Goal: Information Seeking & Learning: Learn about a topic

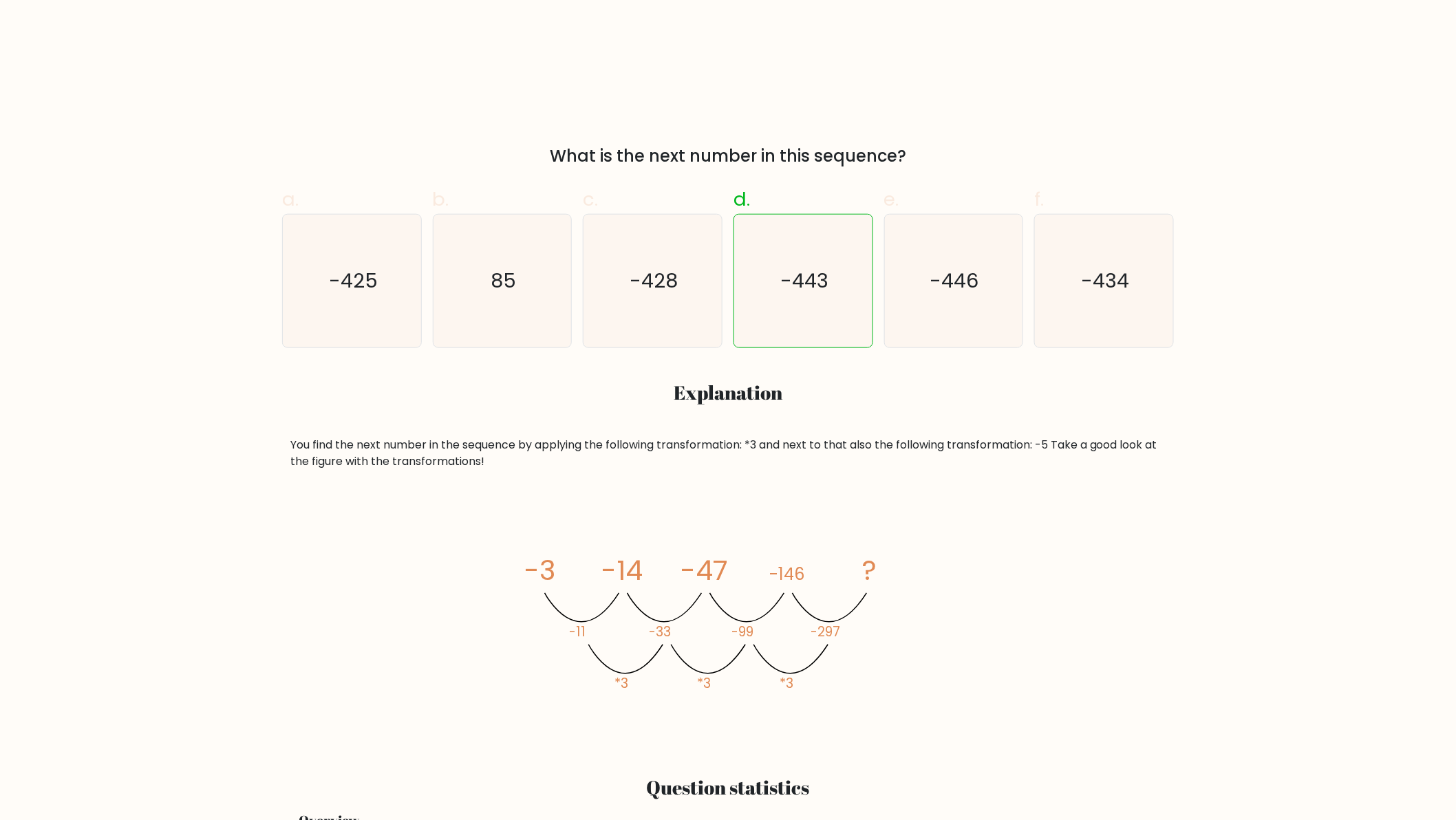
scroll to position [407, 0]
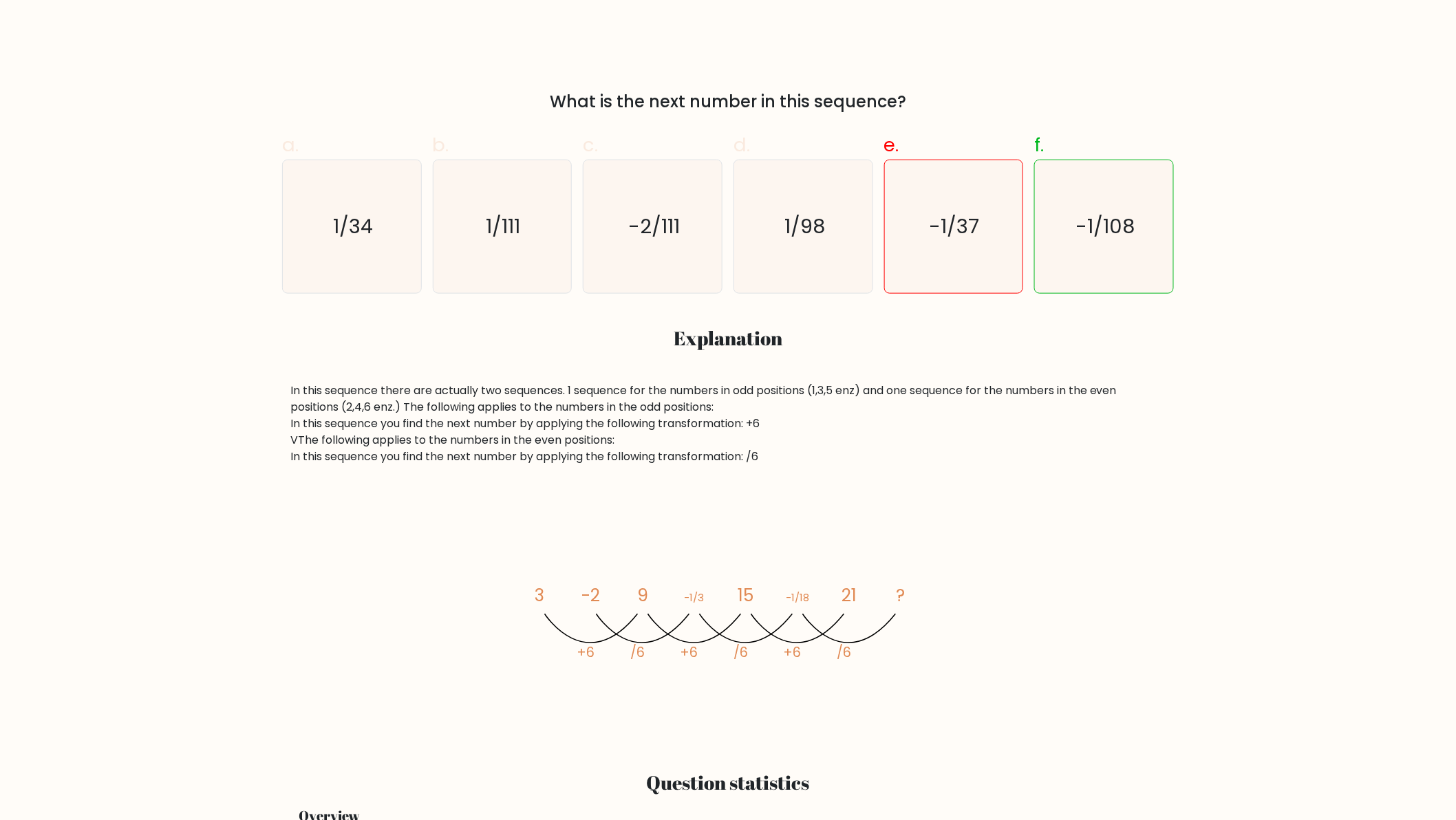
scroll to position [509, 0]
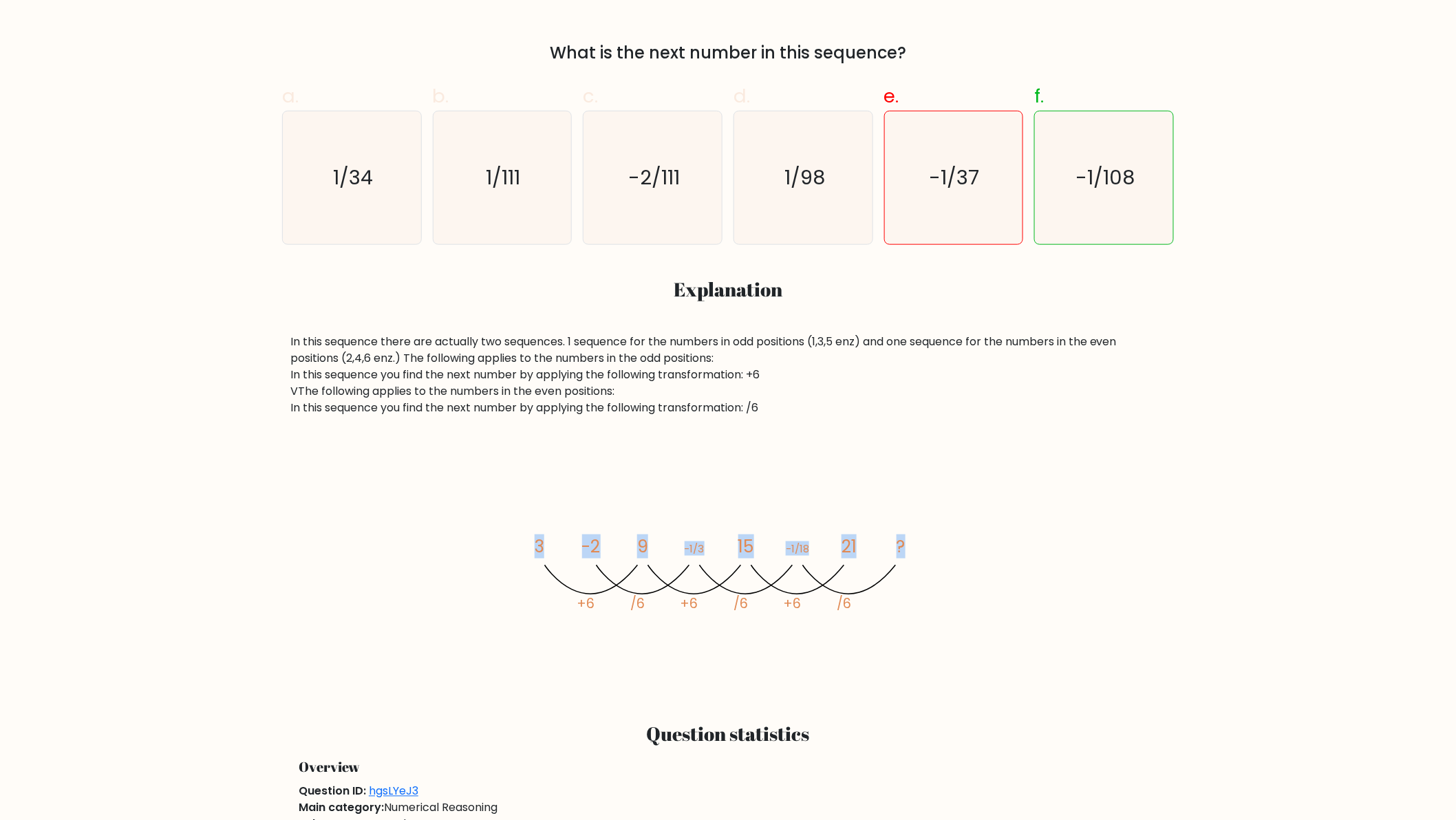
drag, startPoint x: 528, startPoint y: 548, endPoint x: 923, endPoint y: 548, distance: 395.0
click at [923, 548] on icon "image/svg+xml 3 -2 9 -1/3 15 -1/18 21 ? +6 /6 +6 /6 +6 /6" at bounding box center [728, 570] width 413 height 241
copy g "3 -2 9 -1/3 15 -1/18 21 ?"
click at [1015, 641] on div "image/svg+xml 3 -2 9 -1/3 15 -1/18 21 ? +6 /6 +6 /6 +6" at bounding box center [728, 570] width 875 height 241
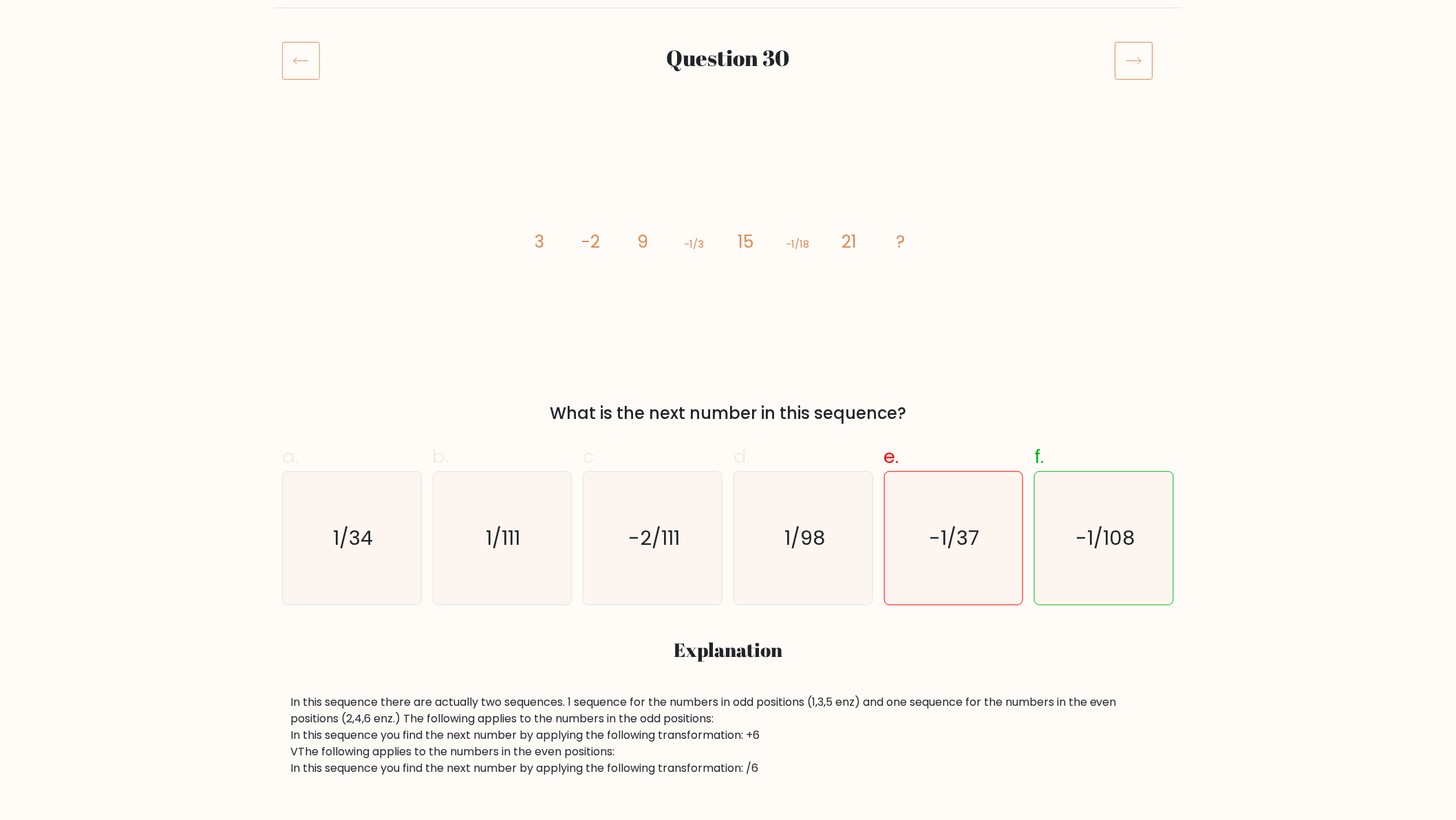
scroll to position [0, 0]
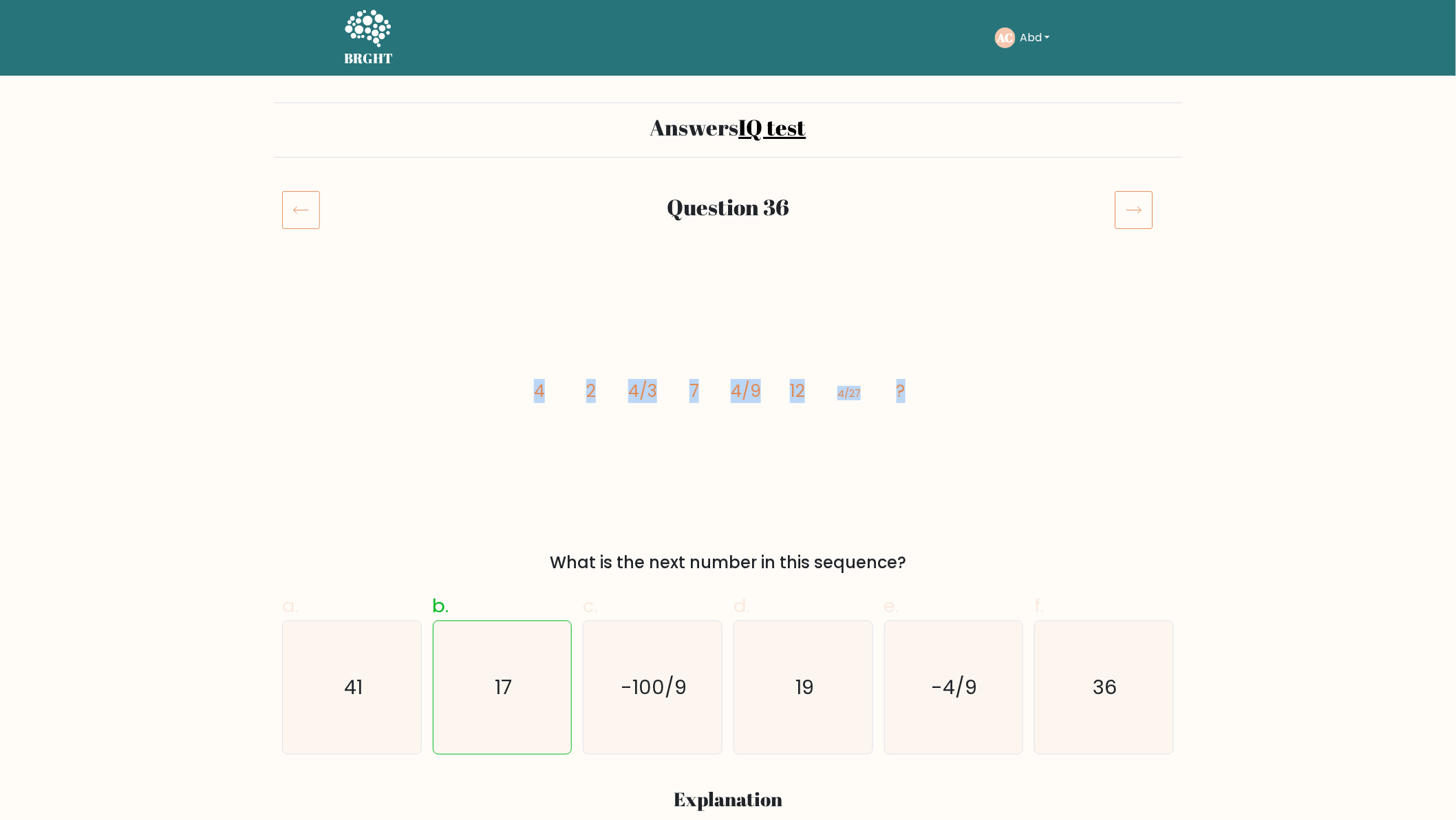
drag, startPoint x: 936, startPoint y: 393, endPoint x: 517, endPoint y: 404, distance: 419.1
click at [517, 404] on div "image/svg+xml 4 2 4/3 7 4/9 12 4/27 ? What is the next number in this sequence?" at bounding box center [728, 426] width 908 height 299
copy g "4 2 4/3 7 4/9 12 4/27 ?"
click at [494, 396] on div "image/svg+xml 4 2 4/3 7 4/9 12 4/27 ? What is the next number in this sequence?" at bounding box center [728, 426] width 908 height 299
drag, startPoint x: 747, startPoint y: 391, endPoint x: 814, endPoint y: 395, distance: 67.1
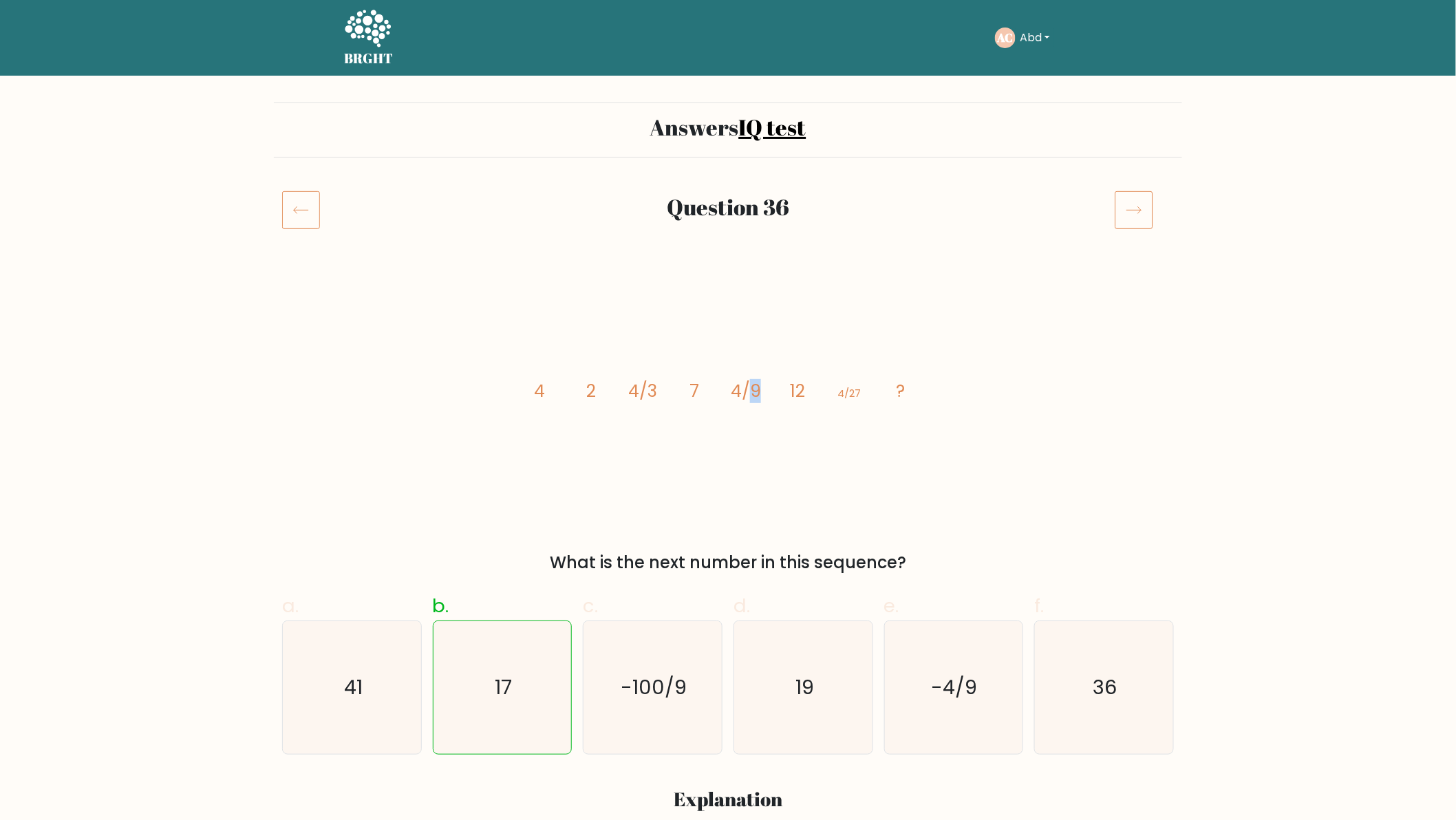
click at [757, 393] on tspan "4/9" at bounding box center [746, 391] width 30 height 24
drag, startPoint x: 847, startPoint y: 395, endPoint x: 858, endPoint y: 395, distance: 11.0
click at [858, 395] on tspan "4/27" at bounding box center [849, 393] width 24 height 14
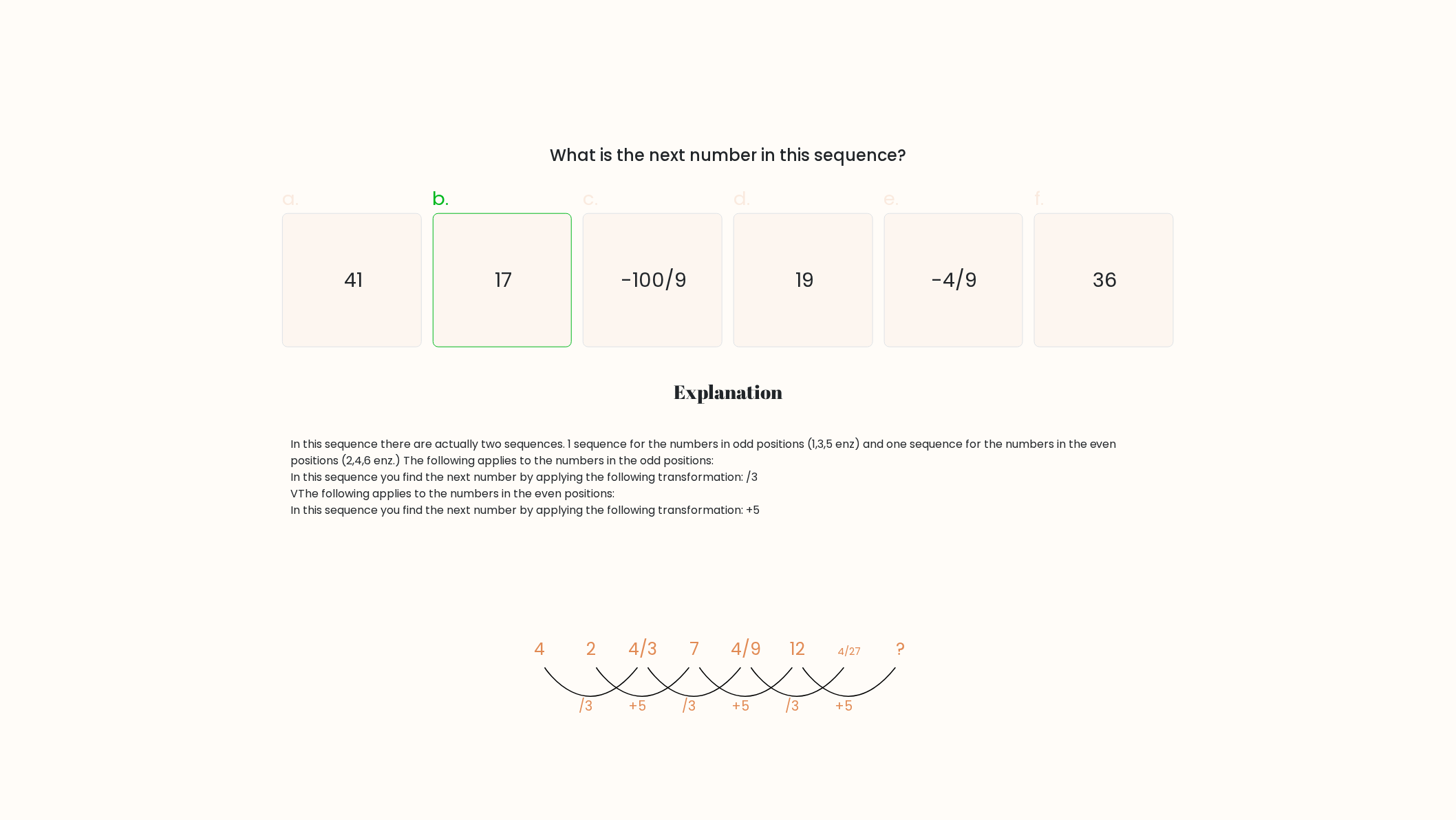
scroll to position [102, 0]
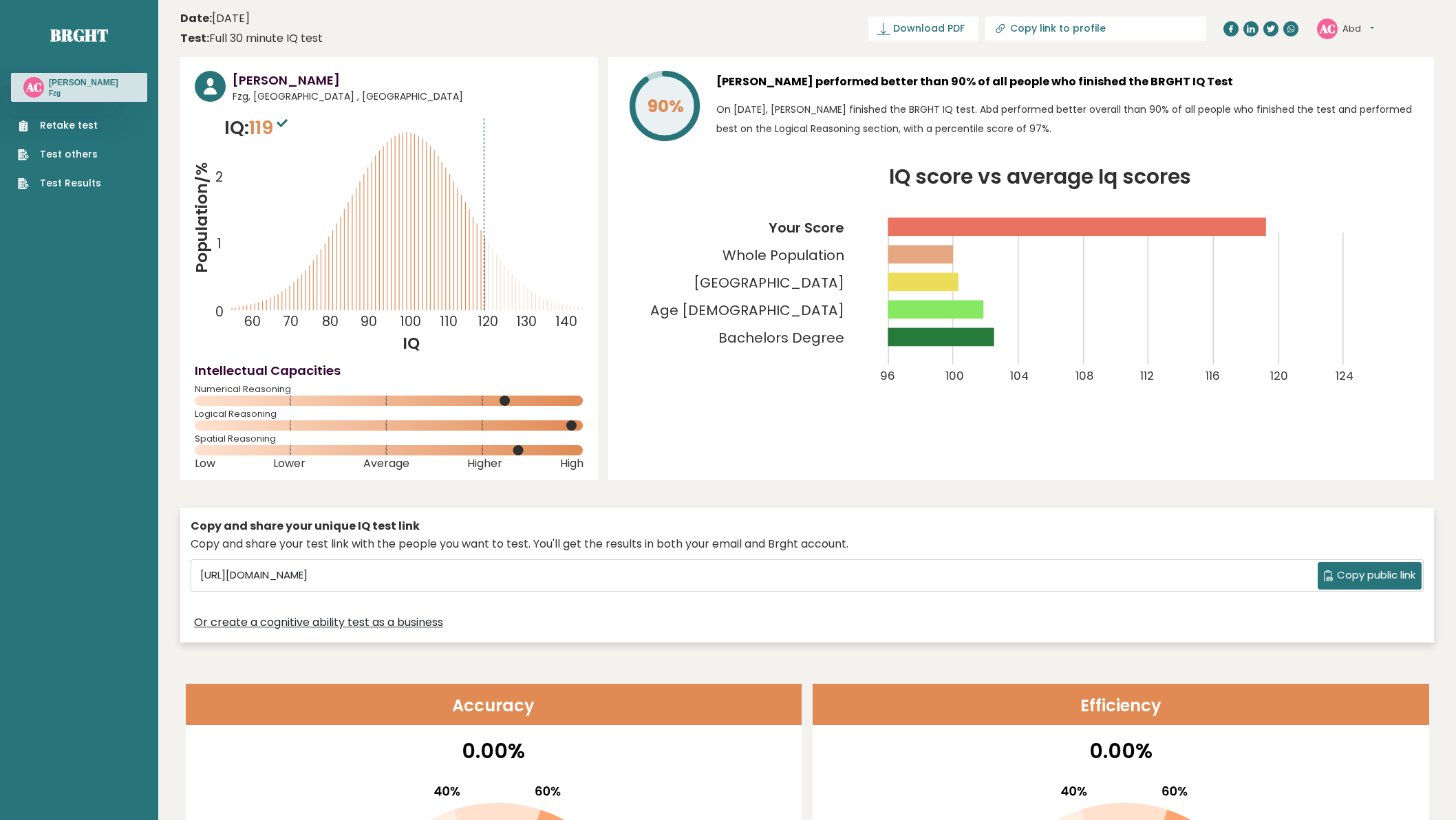
scroll to position [3194, 0]
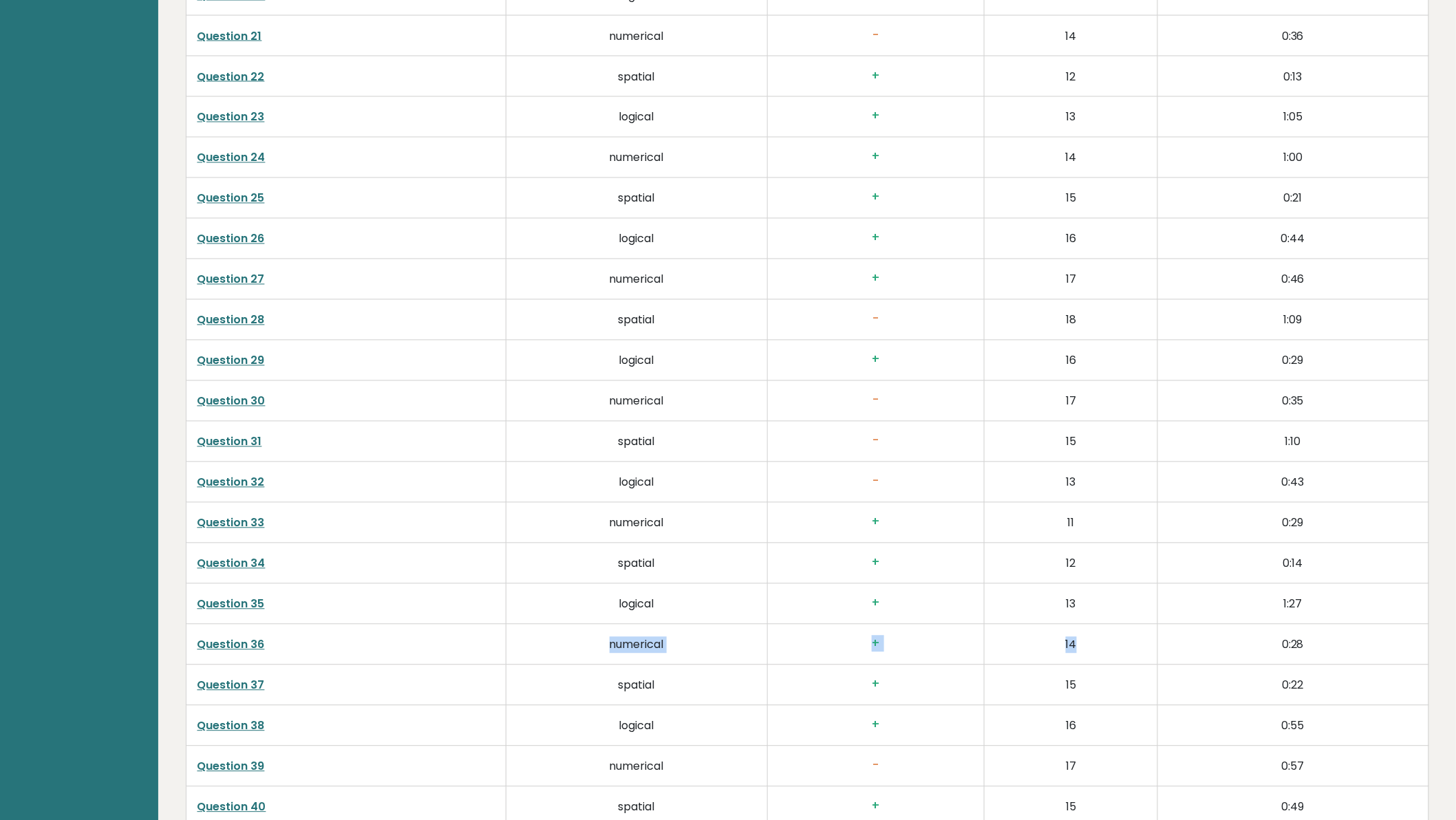
drag, startPoint x: 267, startPoint y: 648, endPoint x: 1147, endPoint y: 647, distance: 880.0
click at [1147, 647] on tr "Question 36 numerical + 14 0:28" at bounding box center [807, 645] width 1243 height 41
drag, startPoint x: 411, startPoint y: 410, endPoint x: 1109, endPoint y: 416, distance: 698.0
click at [1109, 416] on tr "Question 30 numerical - 17 0:35" at bounding box center [807, 401] width 1243 height 41
